Goal: Use online tool/utility: Utilize a website feature to perform a specific function

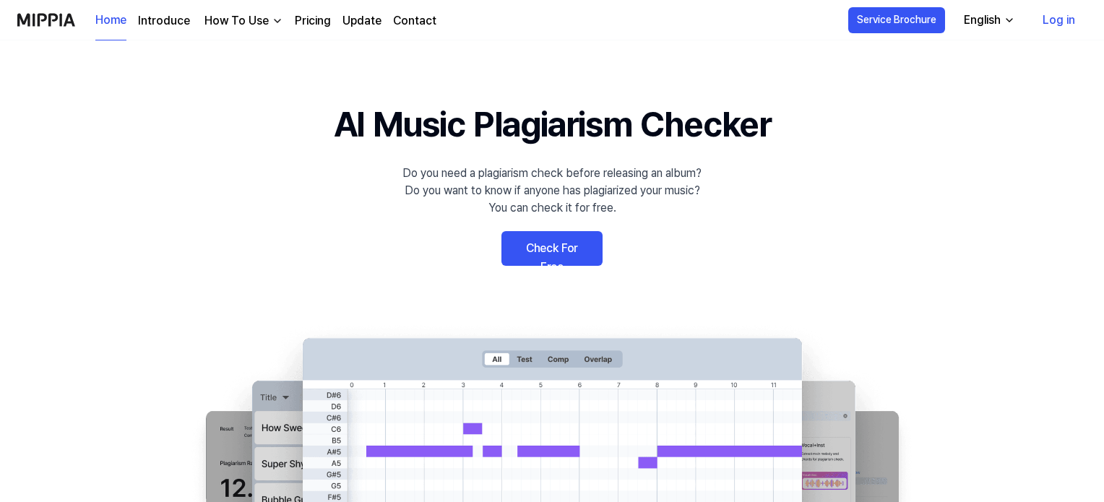
click at [543, 247] on link "Check For Free" at bounding box center [551, 248] width 101 height 35
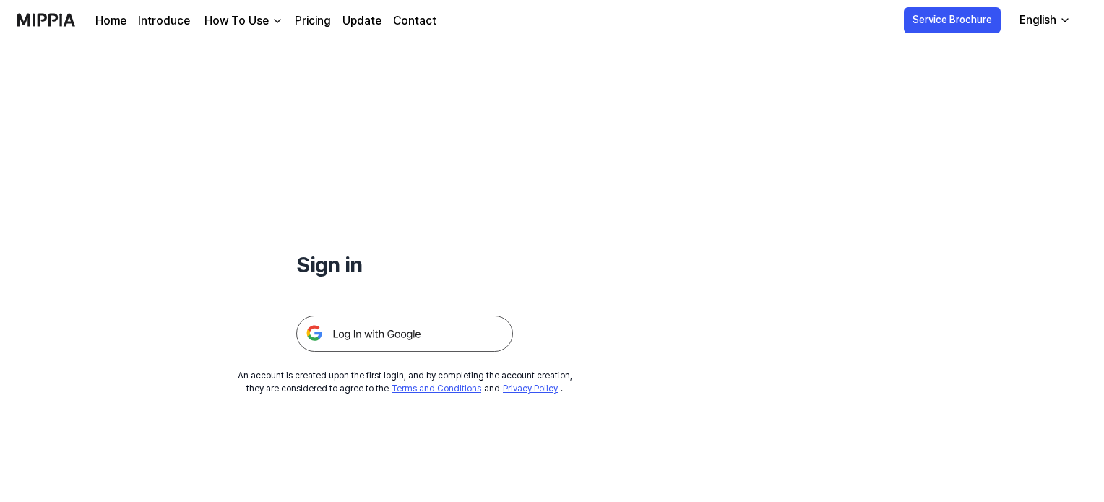
click at [390, 338] on img at bounding box center [404, 334] width 217 height 36
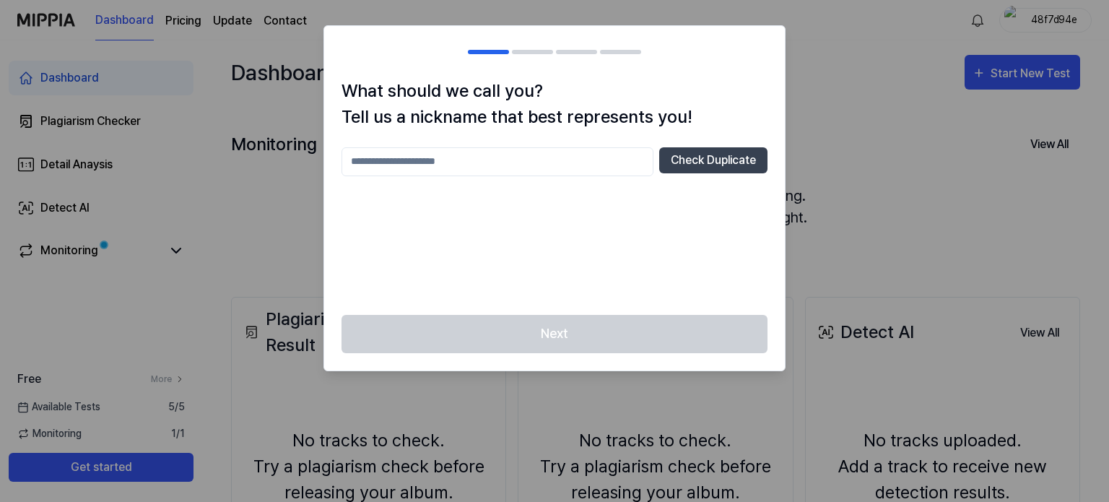
click at [416, 170] on input "text" at bounding box center [498, 161] width 312 height 29
type input "*****"
click at [731, 158] on button "Check Duplicate" at bounding box center [713, 160] width 108 height 26
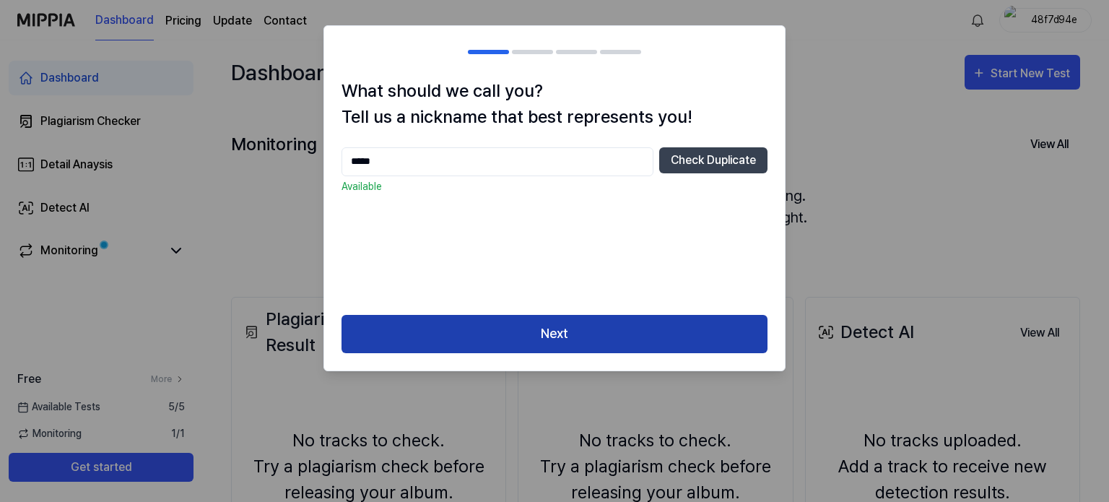
click at [568, 329] on button "Next" at bounding box center [555, 334] width 426 height 38
click at [563, 339] on button "Next" at bounding box center [555, 334] width 426 height 38
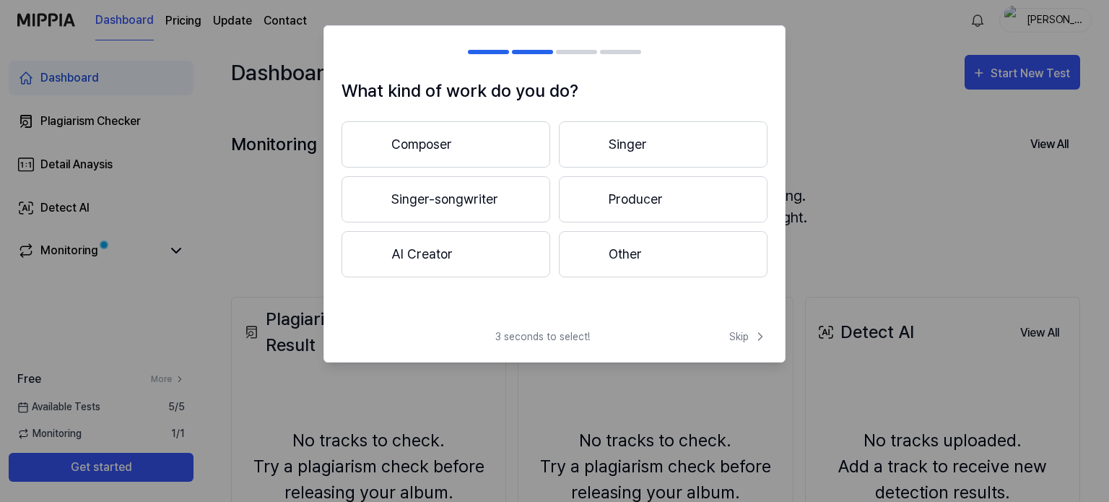
click at [468, 248] on button "AI Creator" at bounding box center [446, 254] width 209 height 46
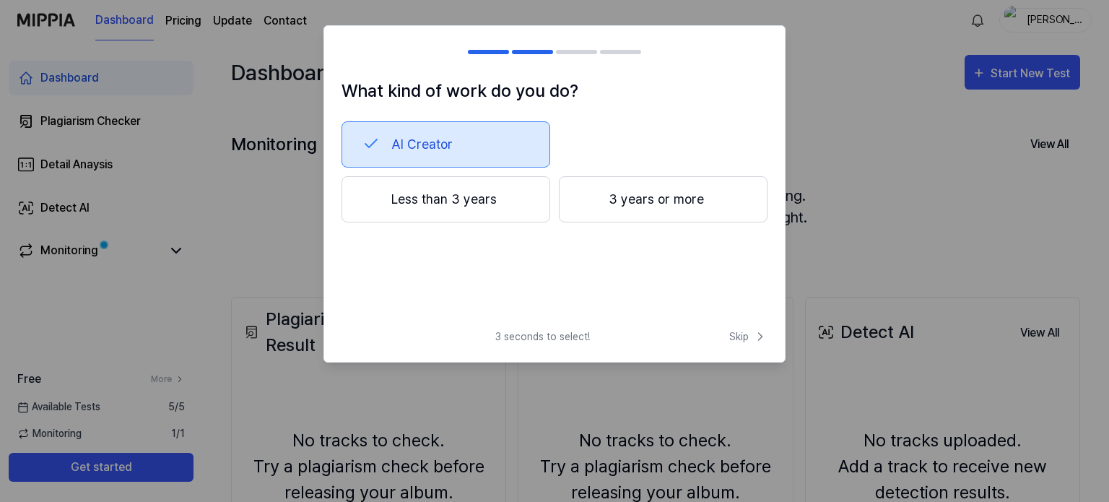
click at [469, 200] on button "Less than 3 years" at bounding box center [446, 199] width 209 height 46
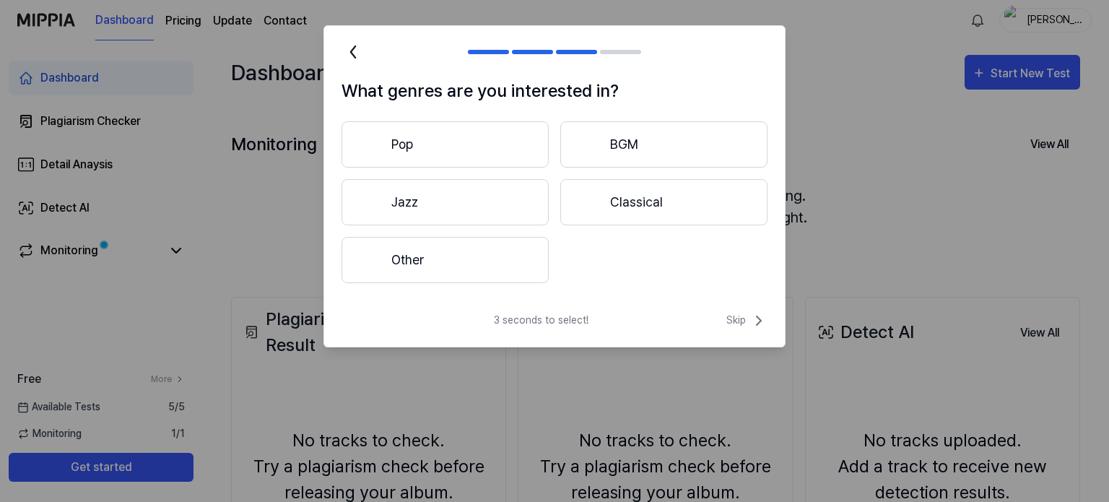
click at [470, 259] on button "Other" at bounding box center [445, 260] width 207 height 46
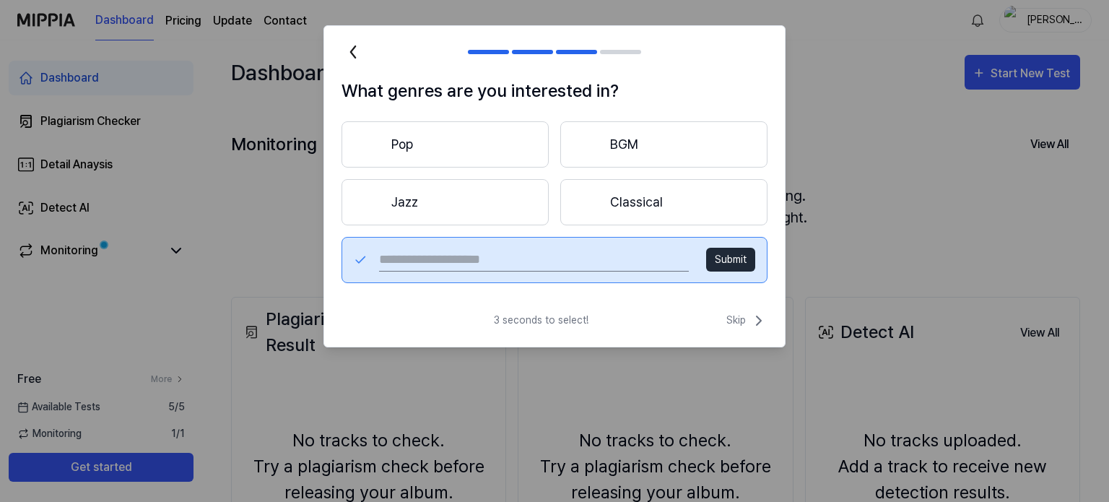
click at [454, 259] on input "text" at bounding box center [534, 259] width 310 height 23
type input "**********"
click at [730, 262] on button "Submit" at bounding box center [730, 260] width 49 height 24
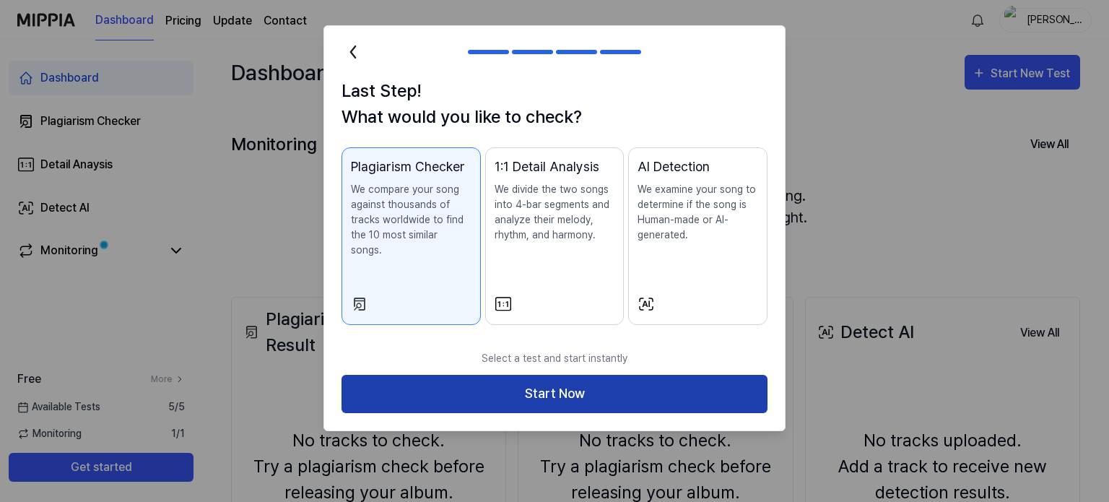
click at [577, 386] on button "Start Now" at bounding box center [555, 394] width 426 height 38
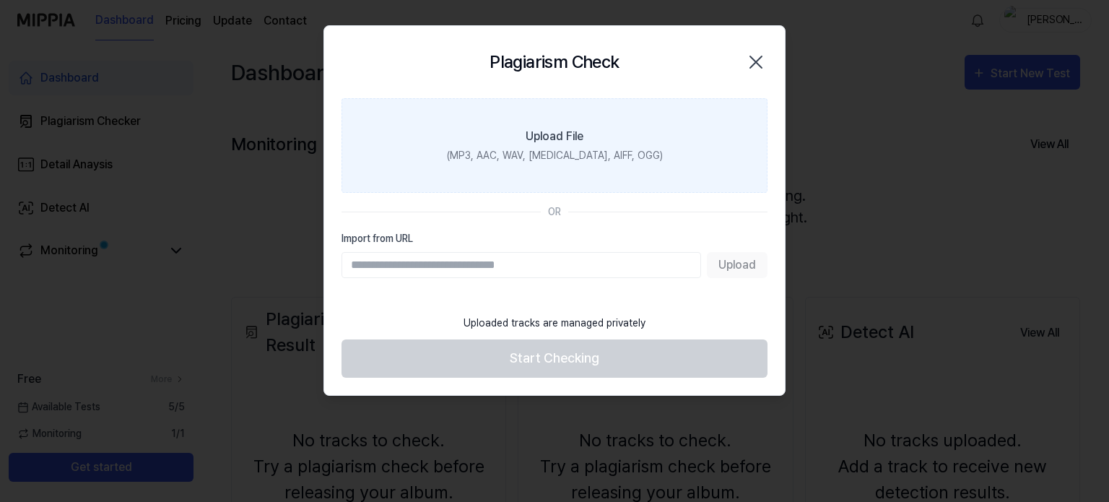
click at [563, 142] on div "Upload File" at bounding box center [555, 136] width 58 height 17
click at [0, 0] on input "Upload File (MP3, AAC, WAV, [MEDICAL_DATA], AIFF, OGG)" at bounding box center [0, 0] width 0 height 0
click at [552, 147] on label "Upload File (MP3, AAC, WAV, [MEDICAL_DATA], AIFF, OGG)" at bounding box center [555, 145] width 426 height 95
click at [0, 0] on input "Upload File (MP3, AAC, WAV, [MEDICAL_DATA], AIFF, OGG)" at bounding box center [0, 0] width 0 height 0
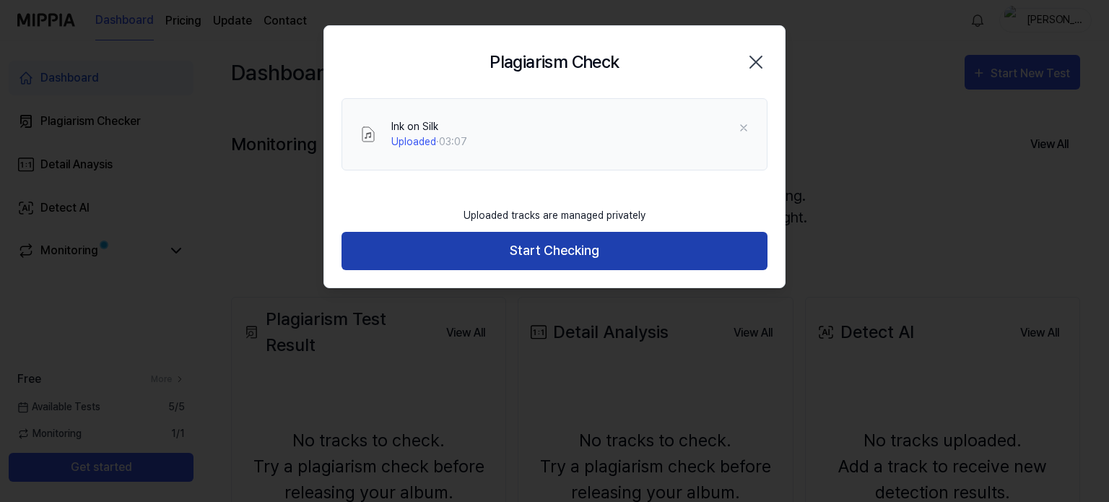
click at [571, 251] on button "Start Checking" at bounding box center [555, 251] width 426 height 38
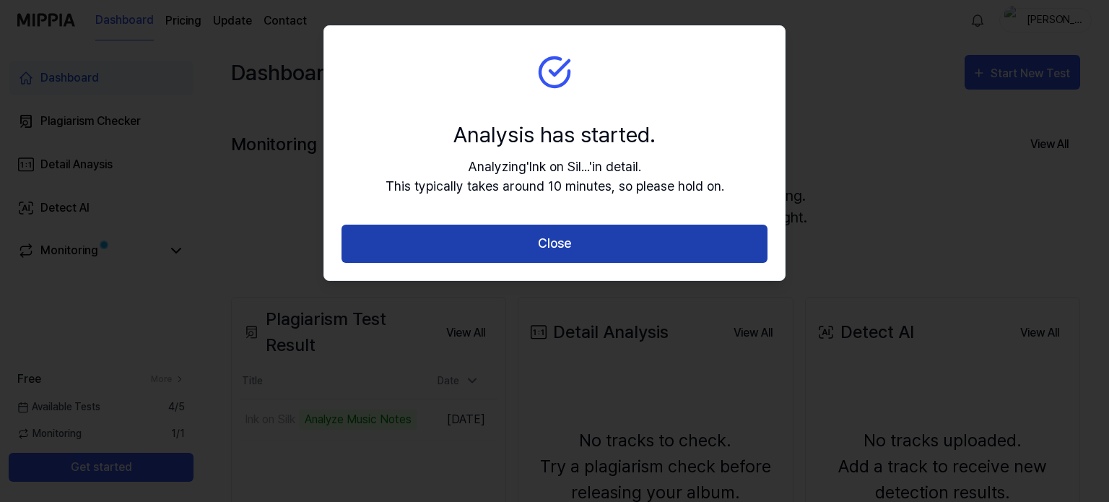
click at [548, 242] on button "Close" at bounding box center [555, 244] width 426 height 38
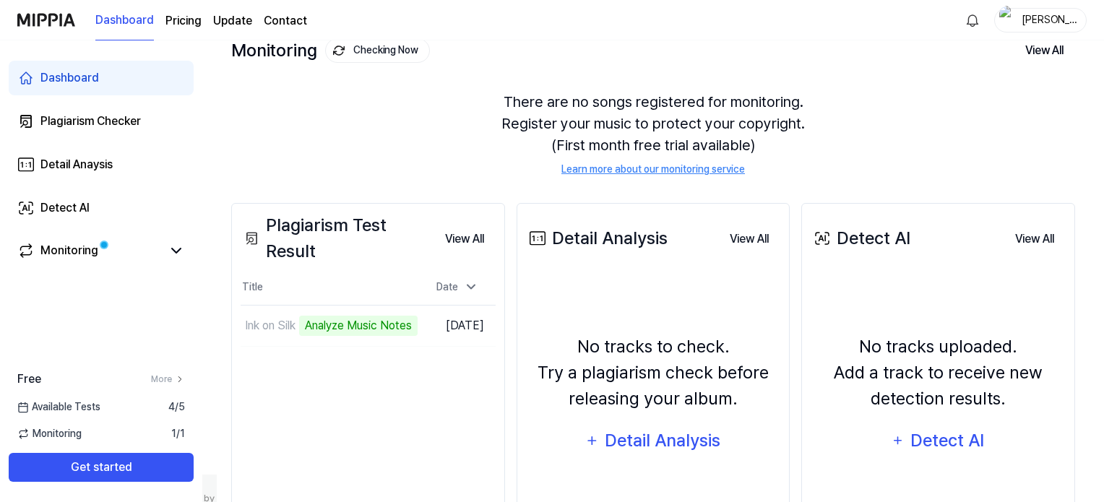
scroll to position [96, 0]
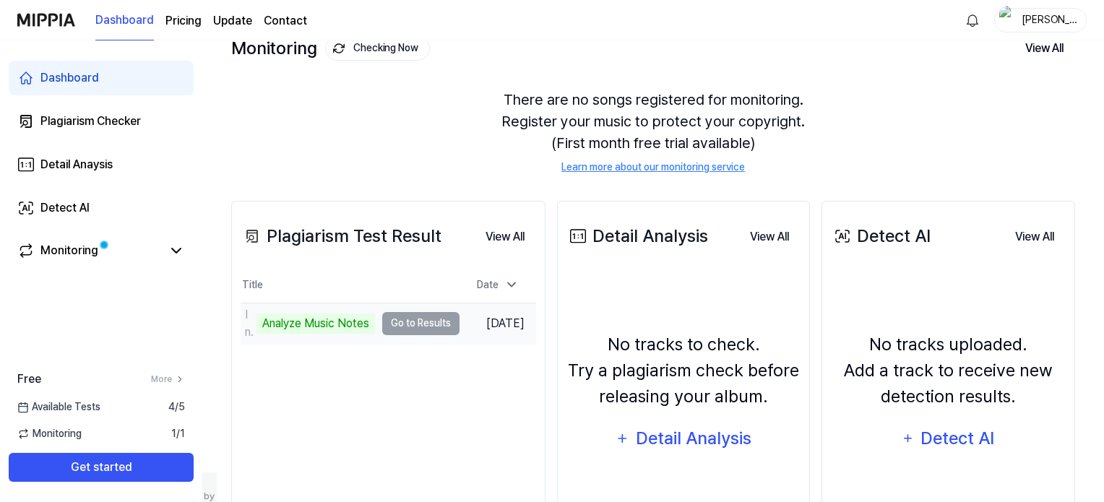
click at [308, 323] on div "Analyze Music Notes" at bounding box center [315, 323] width 118 height 20
click at [406, 326] on td "Ink on Silk Analyze Music Notes Go to Results" at bounding box center [350, 323] width 219 height 40
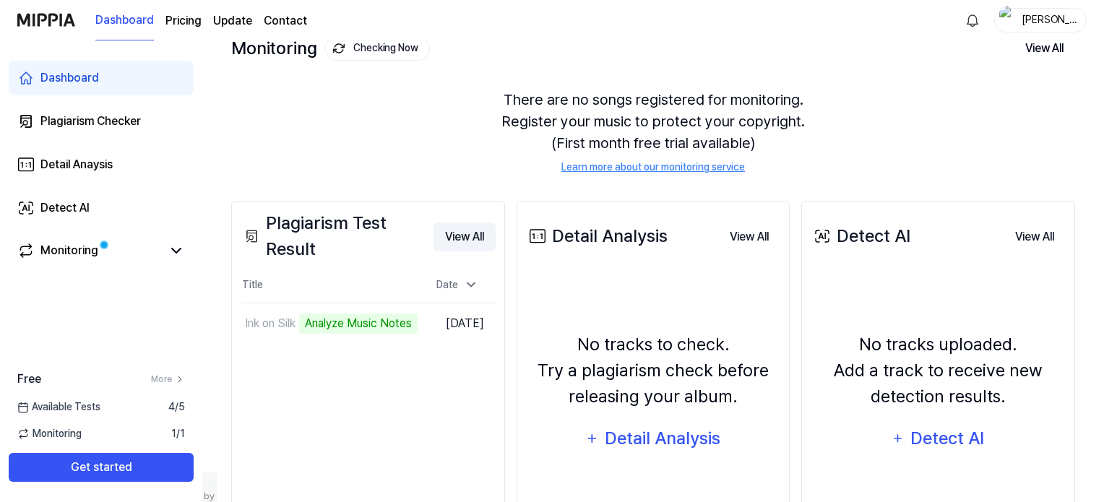
click at [468, 233] on button "View All" at bounding box center [464, 236] width 62 height 29
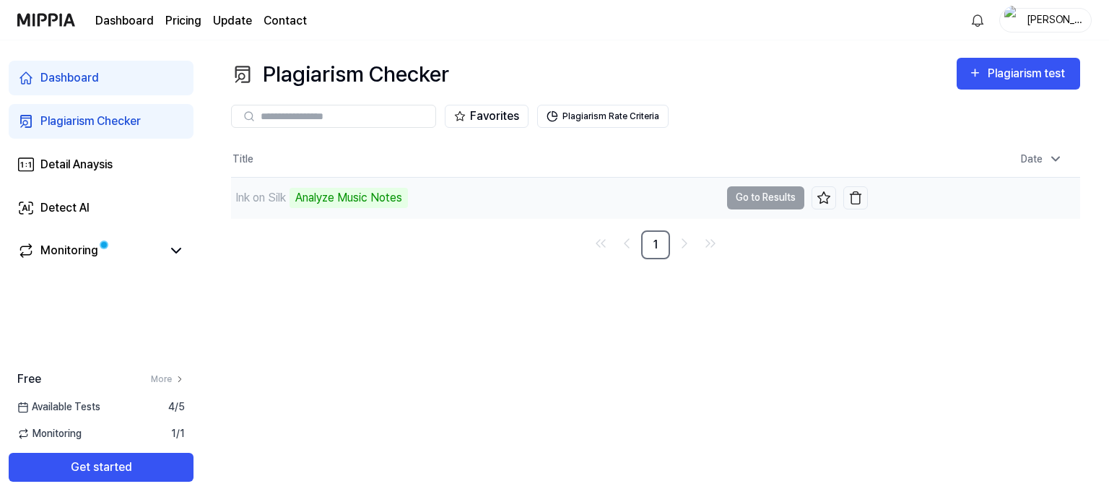
click at [755, 199] on td "Ink on Silk Analyze Music Notes Go to Results" at bounding box center [549, 198] width 637 height 40
click at [77, 256] on div "Monitoring" at bounding box center [69, 250] width 58 height 17
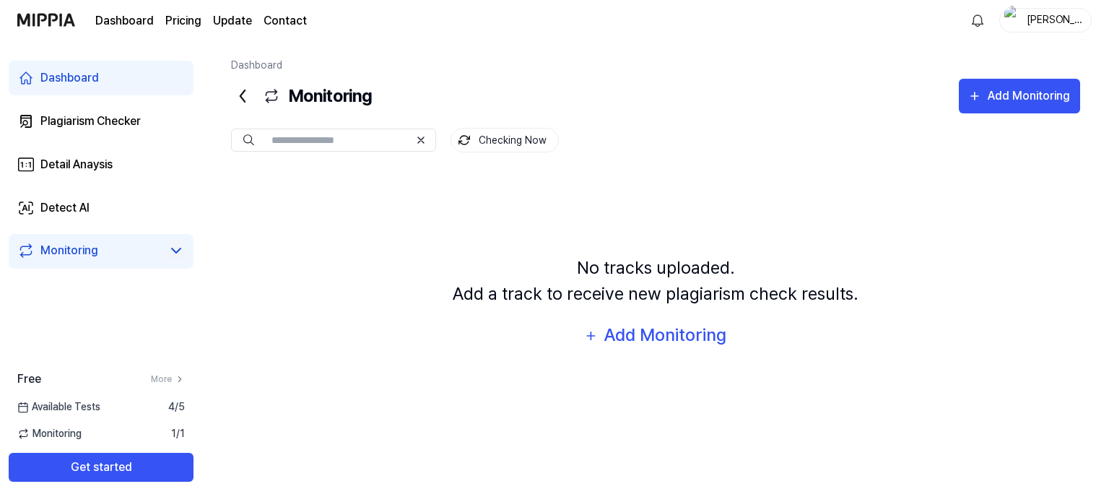
click at [170, 251] on icon at bounding box center [176, 250] width 17 height 17
click at [243, 98] on icon at bounding box center [243, 96] width 4 height 12
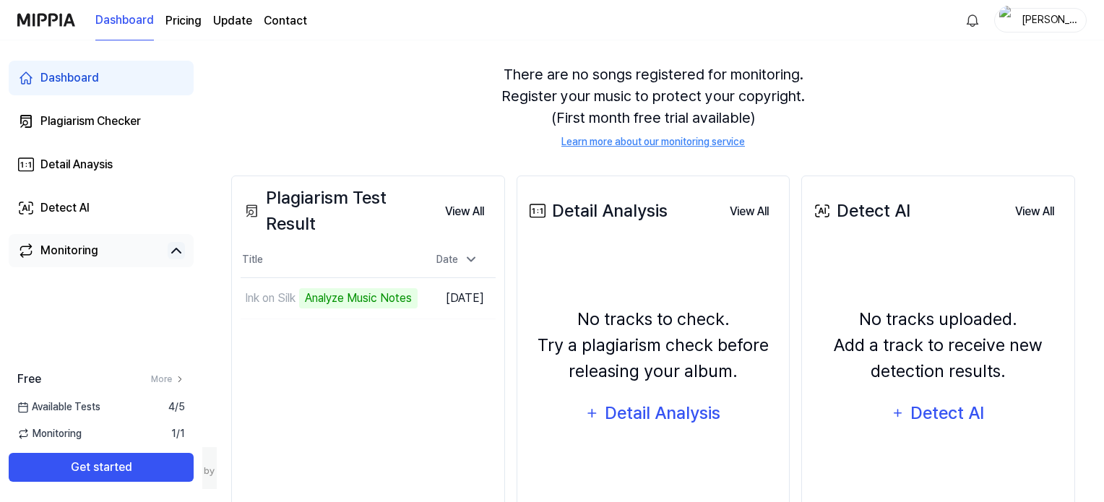
scroll to position [188, 0]
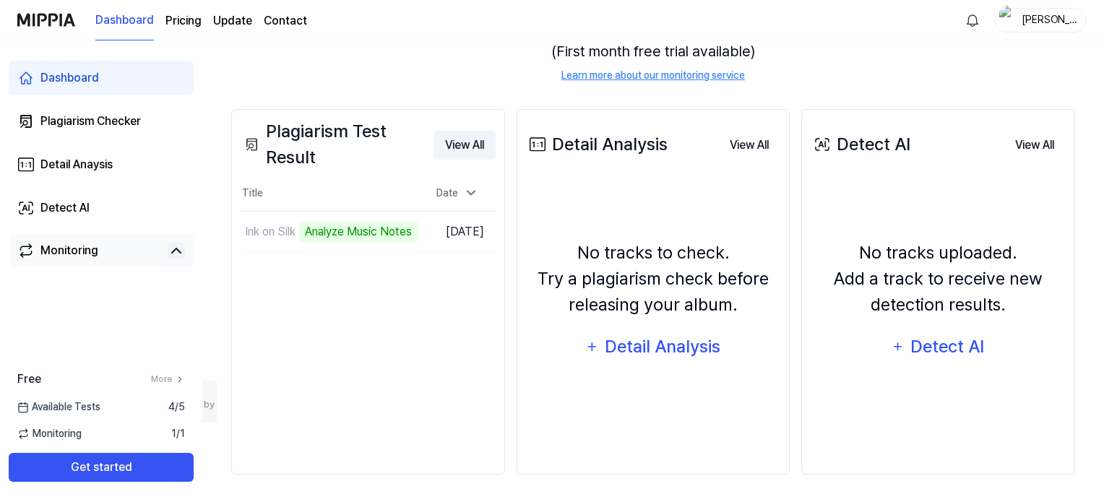
click at [459, 144] on button "View All" at bounding box center [464, 145] width 62 height 29
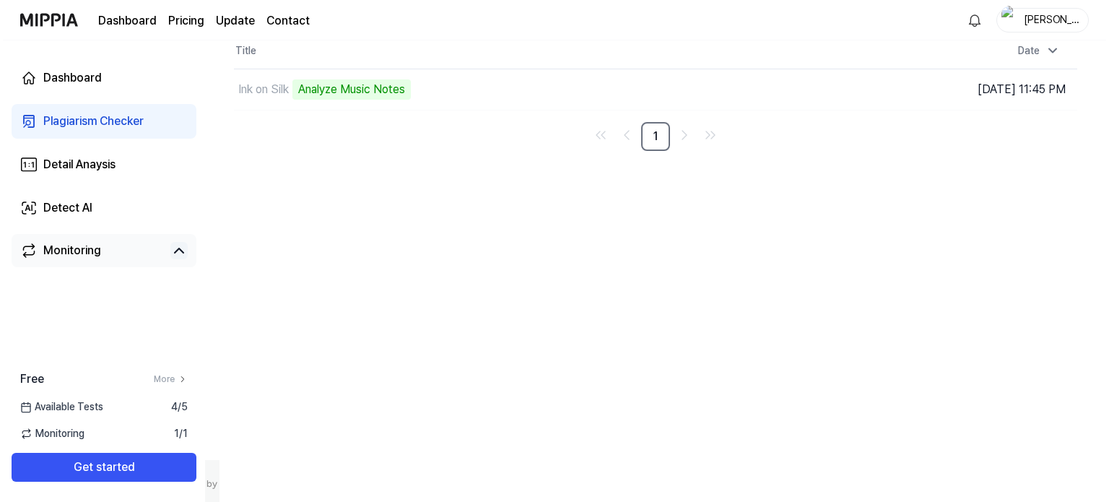
scroll to position [0, 0]
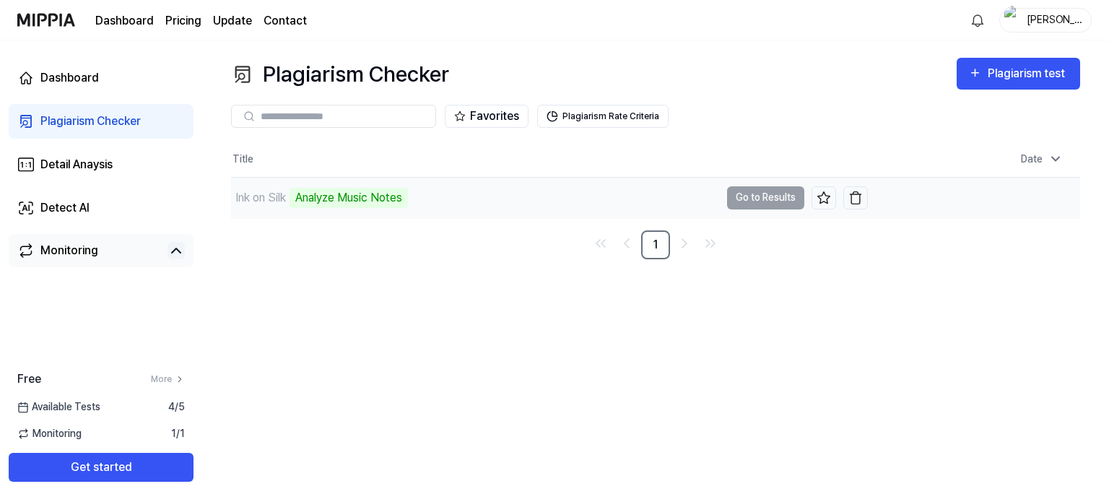
click at [344, 196] on div "Analyze Music Notes" at bounding box center [349, 198] width 118 height 20
